Goal: Information Seeking & Learning: Stay updated

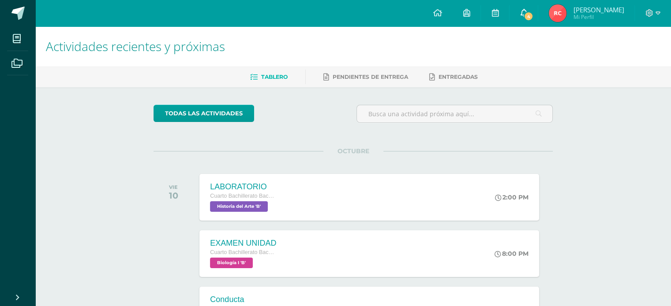
click at [530, 22] on link "4" at bounding box center [523, 13] width 28 height 26
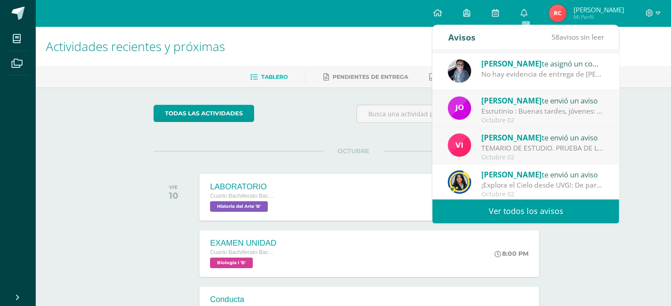
scroll to position [146, 0]
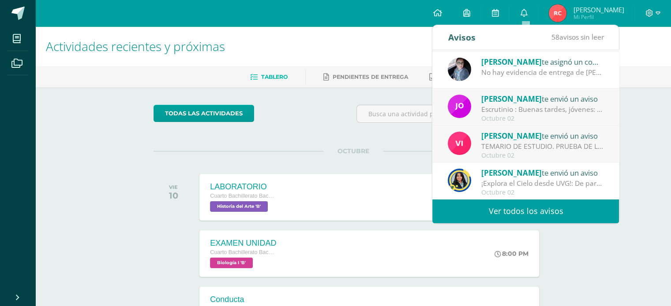
click at [528, 213] on link "Ver todos los avisos" at bounding box center [525, 211] width 187 height 24
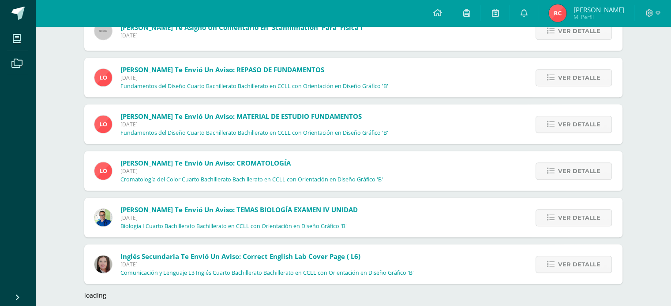
scroll to position [790, 0]
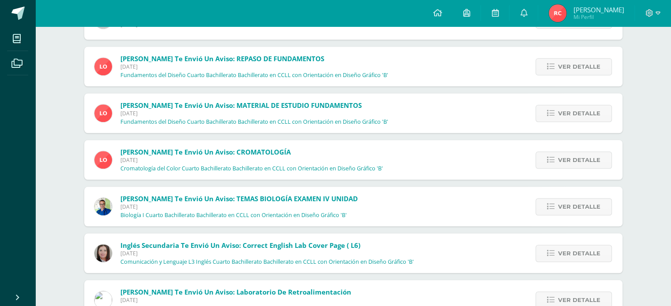
click at [550, 243] on div "Ver detalle" at bounding box center [572, 254] width 100 height 40
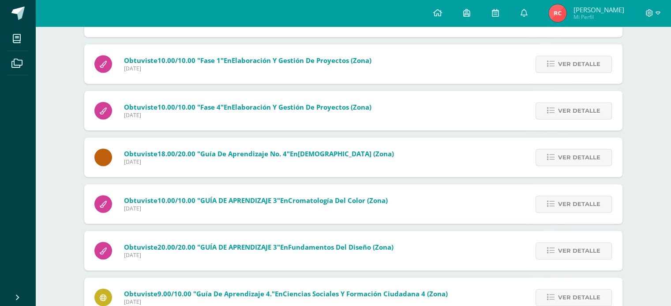
scroll to position [1390, 0]
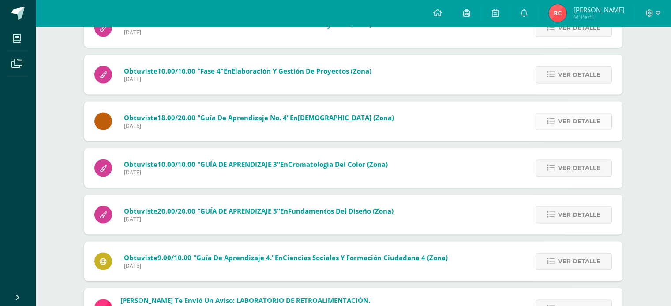
click at [562, 118] on span "Ver detalle" at bounding box center [579, 121] width 42 height 16
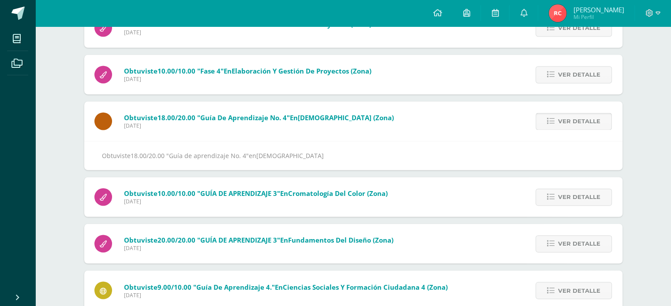
click at [562, 118] on span "Ver detalle" at bounding box center [579, 121] width 42 height 16
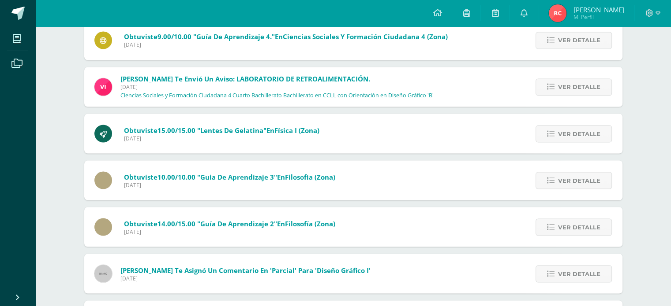
scroll to position [1566, 0]
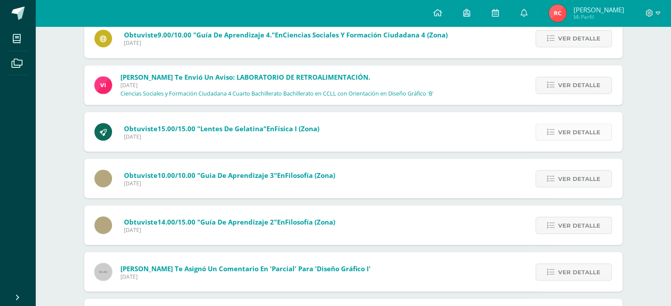
click at [548, 132] on icon at bounding box center [550, 131] width 7 height 7
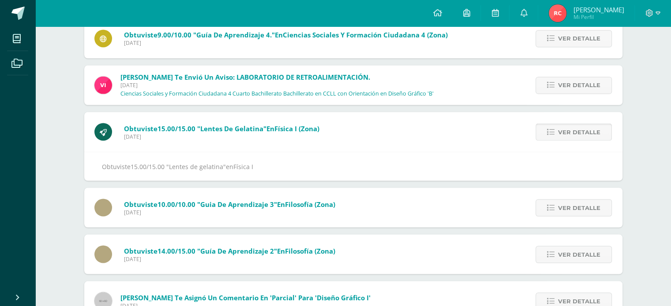
click at [548, 132] on icon at bounding box center [550, 131] width 7 height 7
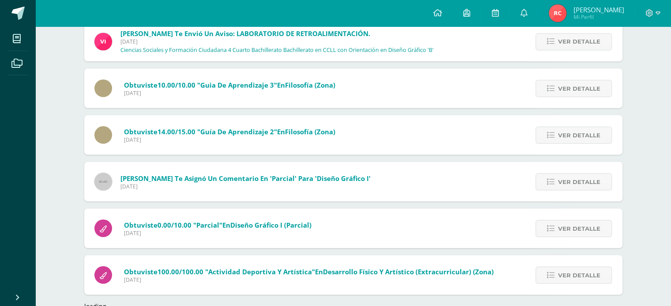
scroll to position [1610, 0]
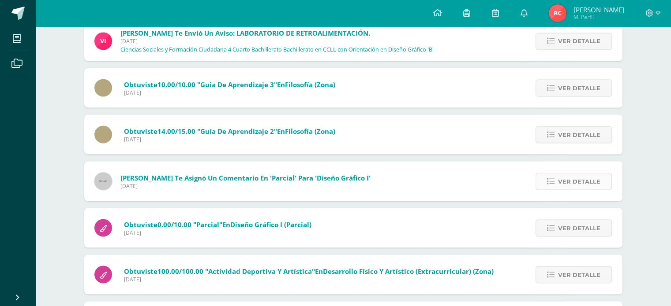
click at [545, 185] on link "Ver detalle" at bounding box center [573, 181] width 76 height 17
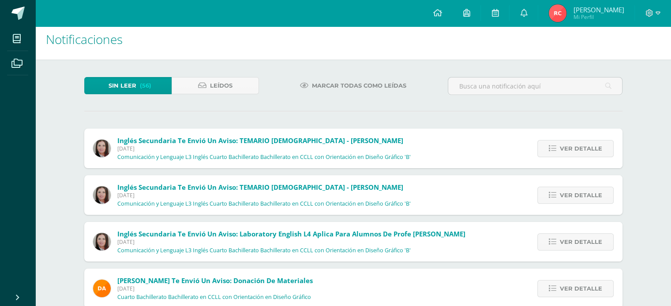
scroll to position [0, 0]
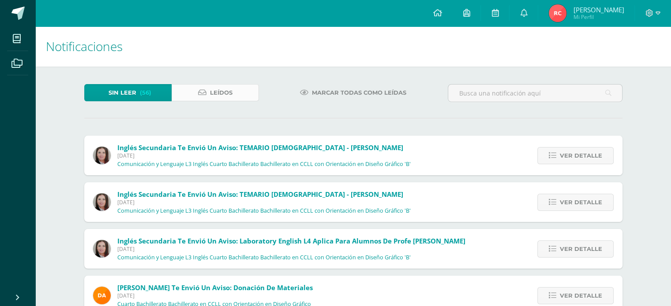
click at [207, 94] on link "Leídos" at bounding box center [215, 92] width 87 height 17
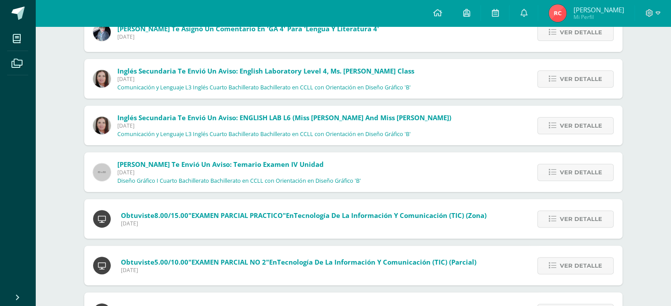
scroll to position [265, 0]
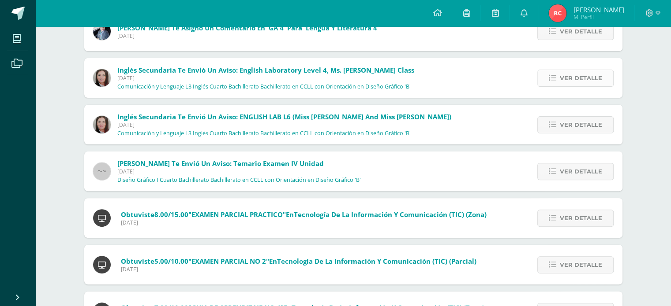
click at [542, 82] on link "Ver detalle" at bounding box center [575, 78] width 76 height 17
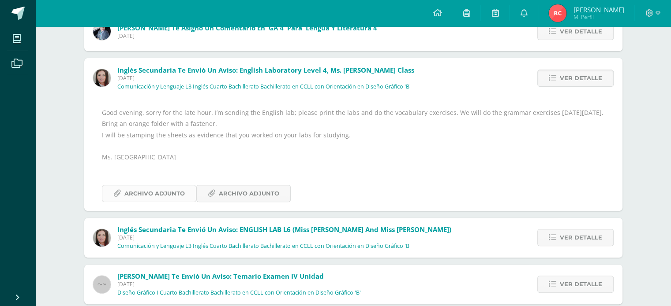
click at [168, 192] on span "Archivo Adjunto" at bounding box center [154, 194] width 60 height 16
click at [266, 194] on span "Archivo Adjunto" at bounding box center [249, 194] width 60 height 16
